Goal: Information Seeking & Learning: Check status

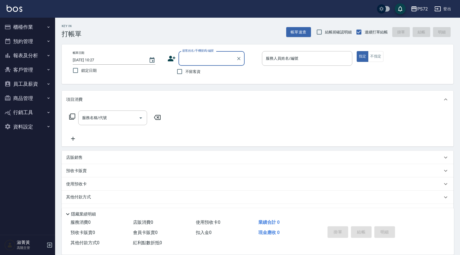
click at [36, 57] on button "報表及分析" at bounding box center [27, 55] width 51 height 14
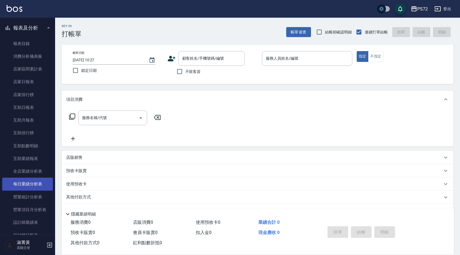
scroll to position [110, 0]
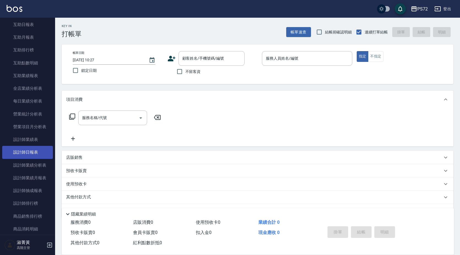
click at [30, 151] on link "設計師日報表" at bounding box center [27, 152] width 51 height 13
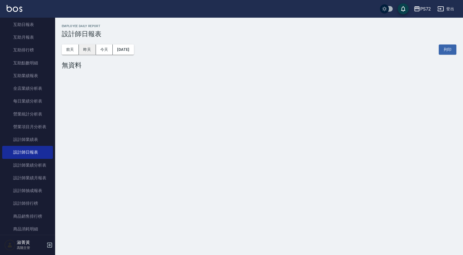
click at [86, 50] on button "昨天" at bounding box center [87, 49] width 17 height 10
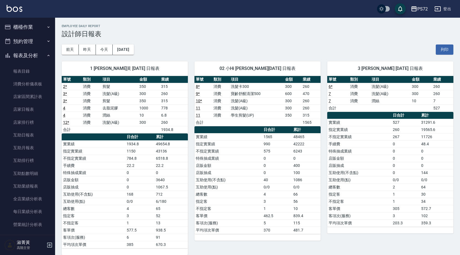
click at [21, 27] on button "櫃檯作業" at bounding box center [27, 27] width 51 height 14
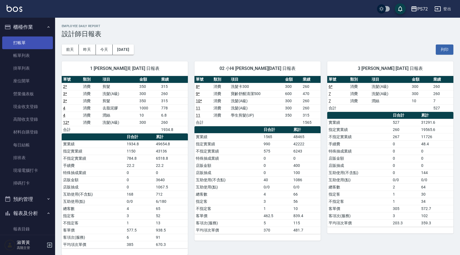
click at [24, 40] on link "打帳單" at bounding box center [27, 42] width 51 height 13
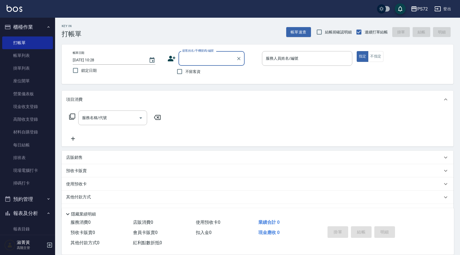
scroll to position [83, 0]
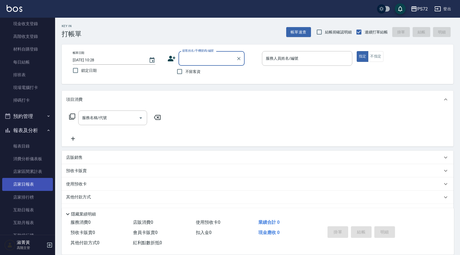
click at [31, 186] on link "店家日報表" at bounding box center [27, 184] width 51 height 13
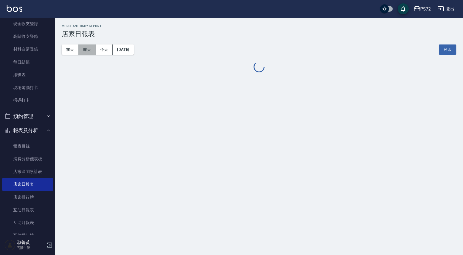
click at [87, 47] on button "昨天" at bounding box center [87, 49] width 17 height 10
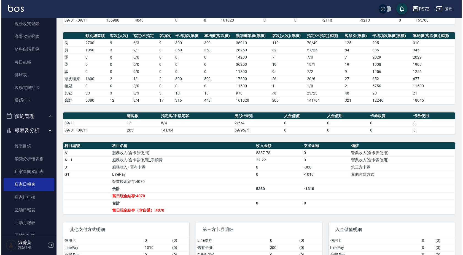
scroll to position [13, 0]
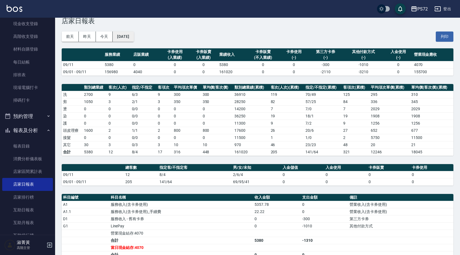
drag, startPoint x: 127, startPoint y: 26, endPoint x: 129, endPoint y: 35, distance: 9.1
click at [127, 28] on div "[DATE] [DATE] [DATE] [DATE] 列印" at bounding box center [258, 36] width 392 height 23
click at [129, 35] on button "[DATE]" at bounding box center [123, 36] width 21 height 10
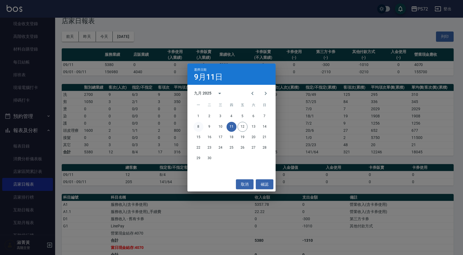
click at [196, 129] on button "8" at bounding box center [199, 127] width 10 height 10
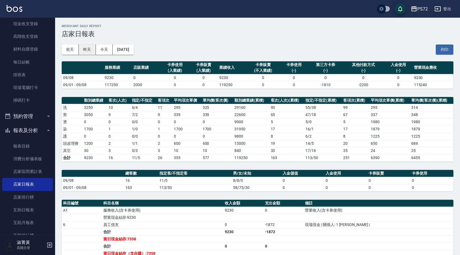
click at [90, 50] on button "昨天" at bounding box center [87, 49] width 17 height 10
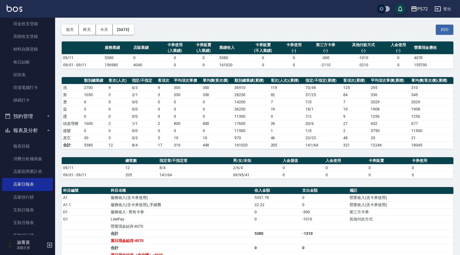
scroll to position [83, 0]
